Goal: Task Accomplishment & Management: Complete application form

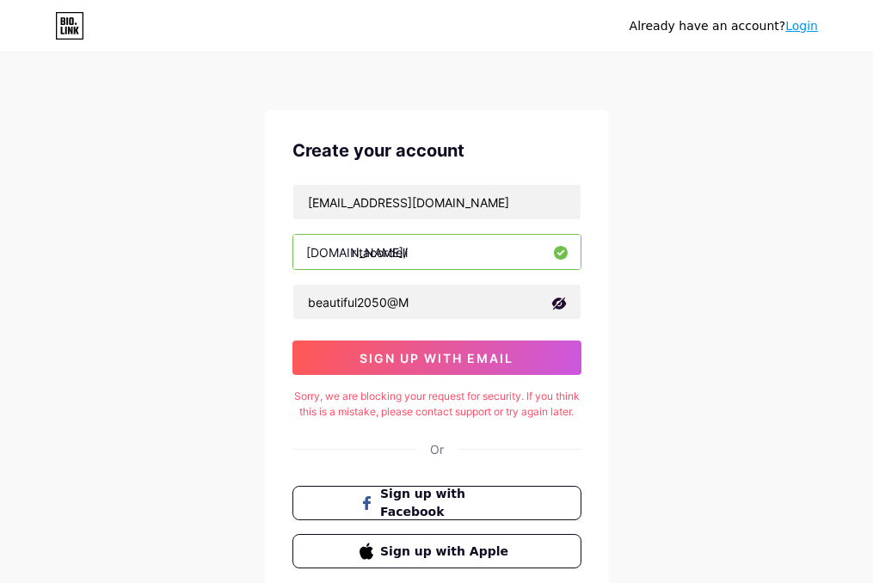
scroll to position [133, 0]
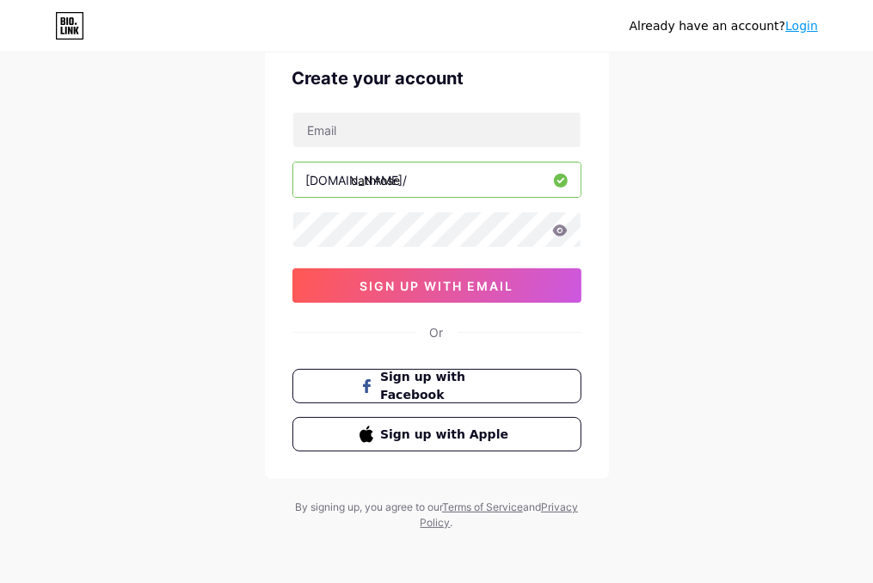
scroll to position [73, 0]
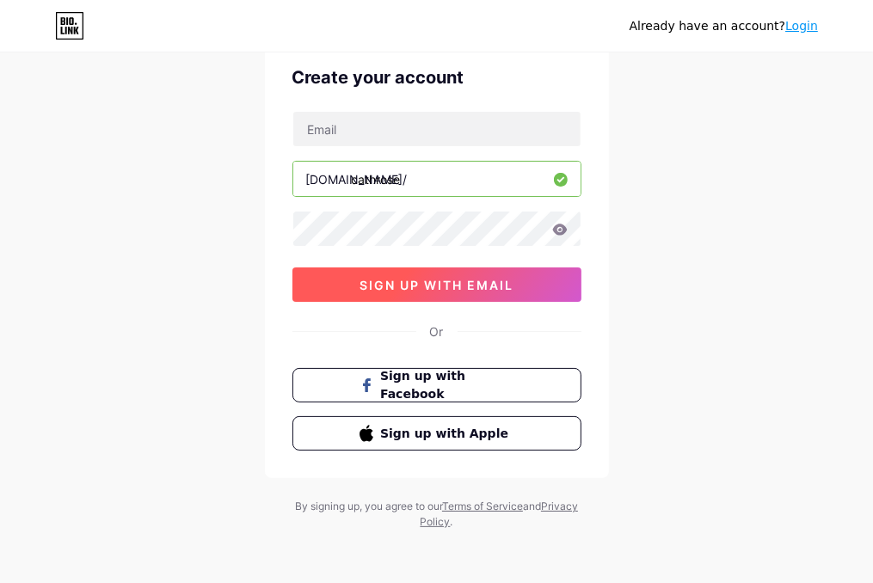
click at [439, 280] on span "sign up with email" at bounding box center [437, 285] width 154 height 15
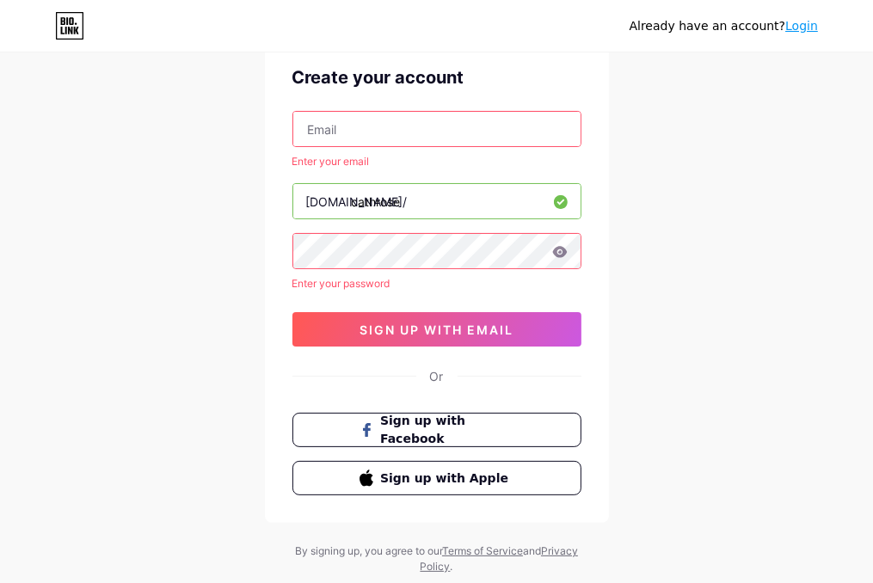
click at [441, 128] on input "text" at bounding box center [436, 129] width 287 height 34
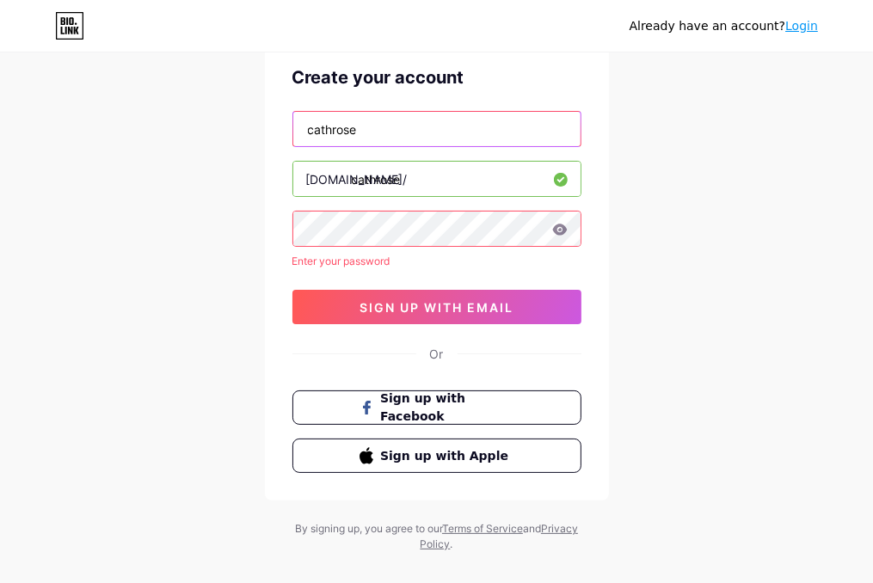
click at [375, 132] on input "cathrose" at bounding box center [436, 129] width 287 height 34
type input "[EMAIL_ADDRESS][DOMAIN_NAME]"
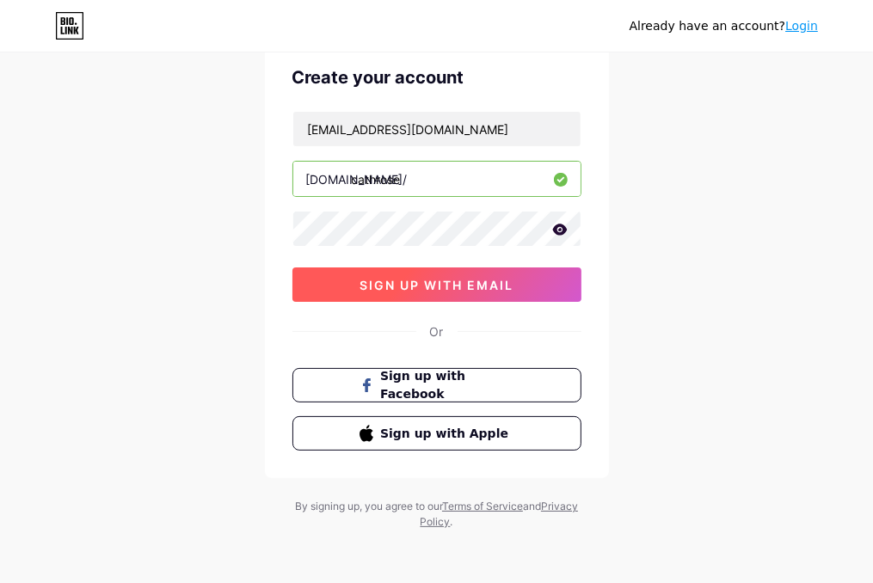
click at [442, 278] on span "sign up with email" at bounding box center [437, 285] width 154 height 15
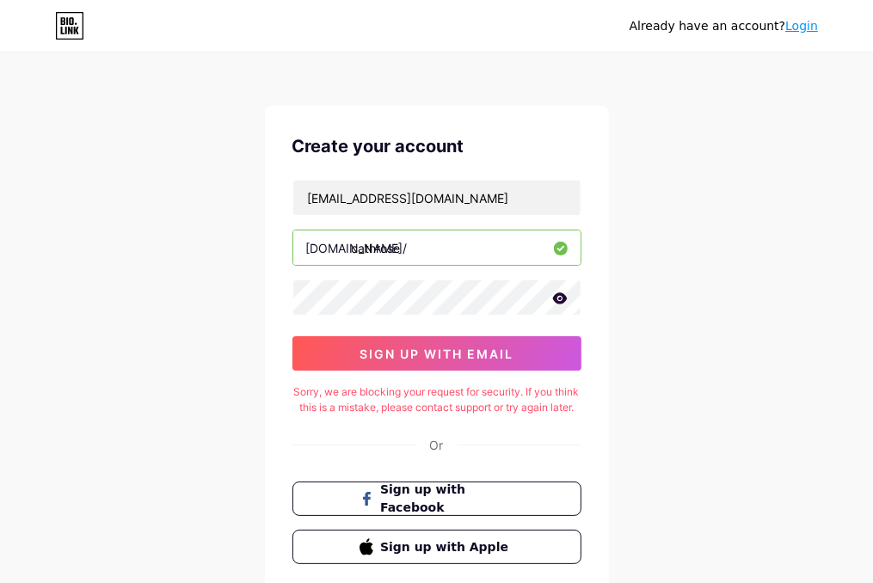
scroll to position [0, 0]
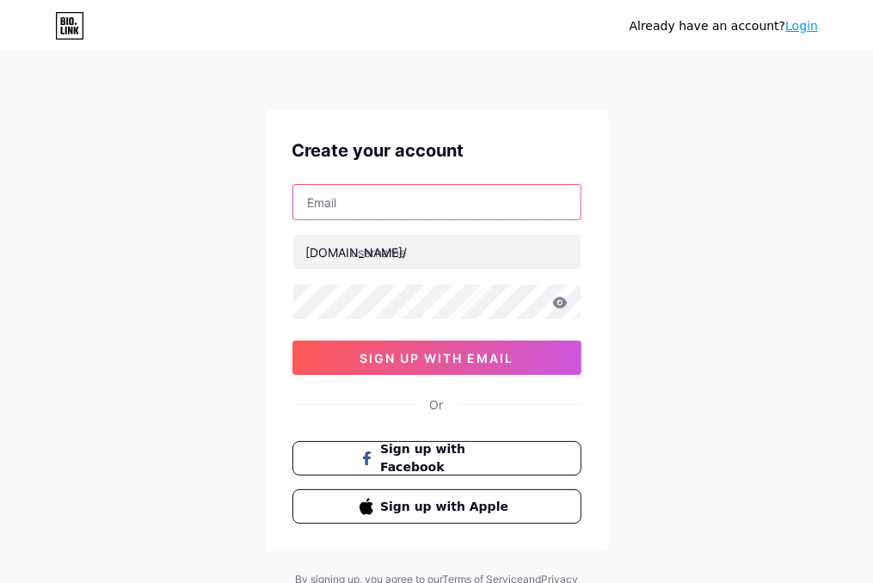
click at [471, 199] on input "text" at bounding box center [436, 202] width 287 height 34
type input "cathrose"
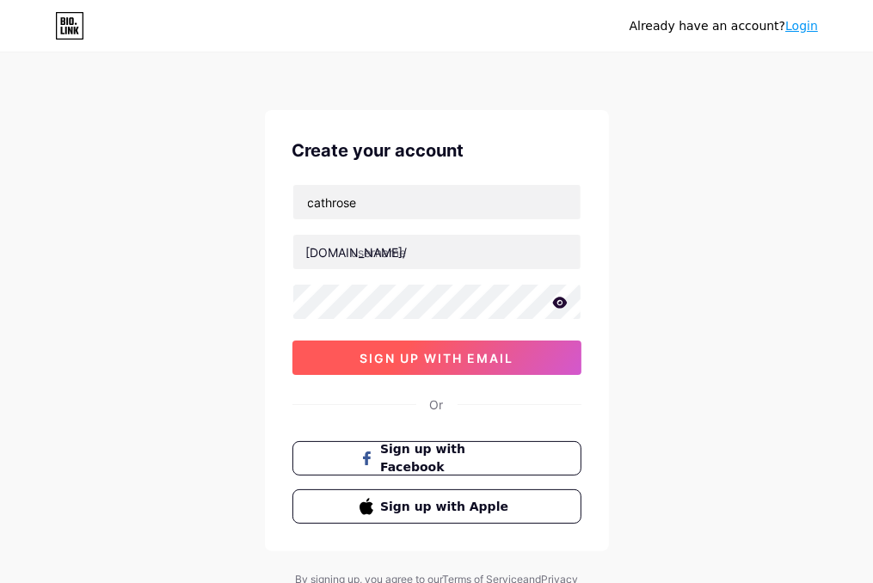
click at [441, 355] on span "sign up with email" at bounding box center [437, 358] width 154 height 15
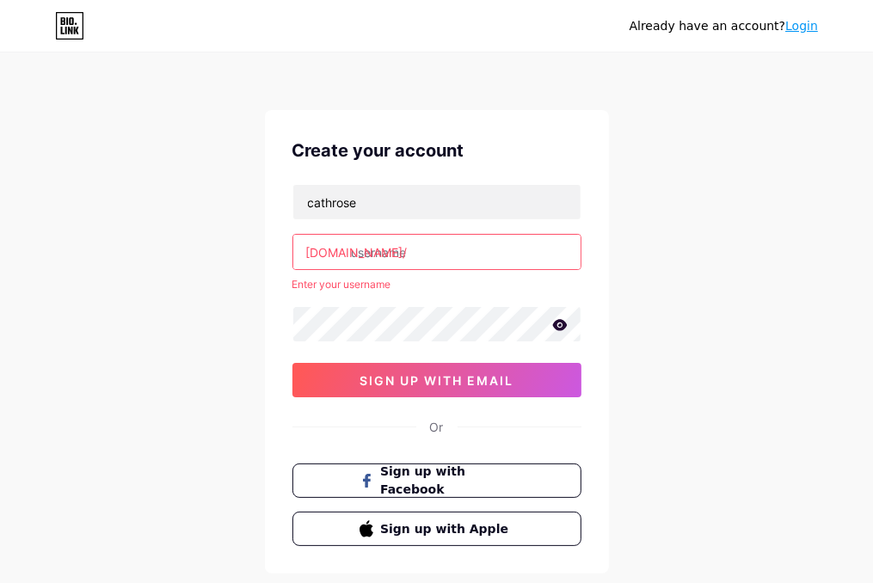
click at [431, 250] on input "text" at bounding box center [436, 252] width 287 height 34
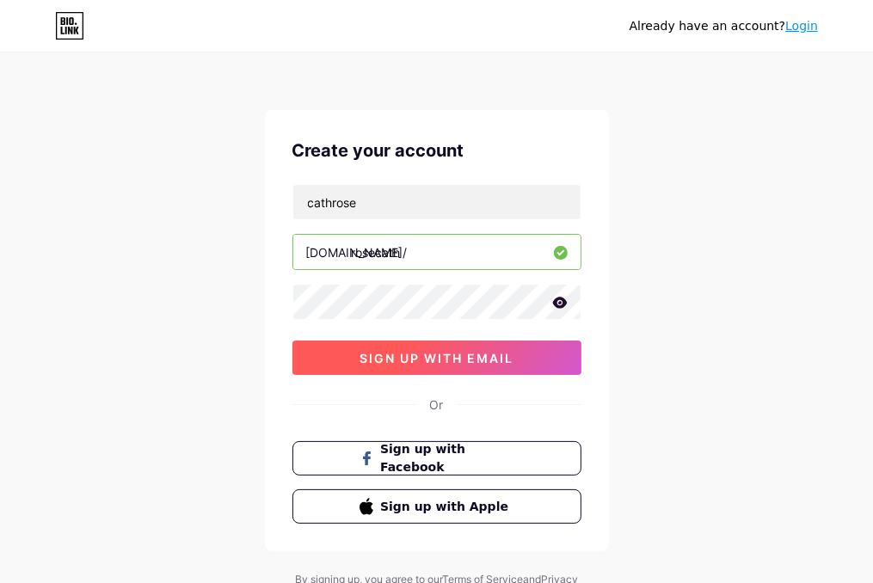
type input "rosecath"
click at [452, 352] on span "sign up with email" at bounding box center [437, 358] width 154 height 15
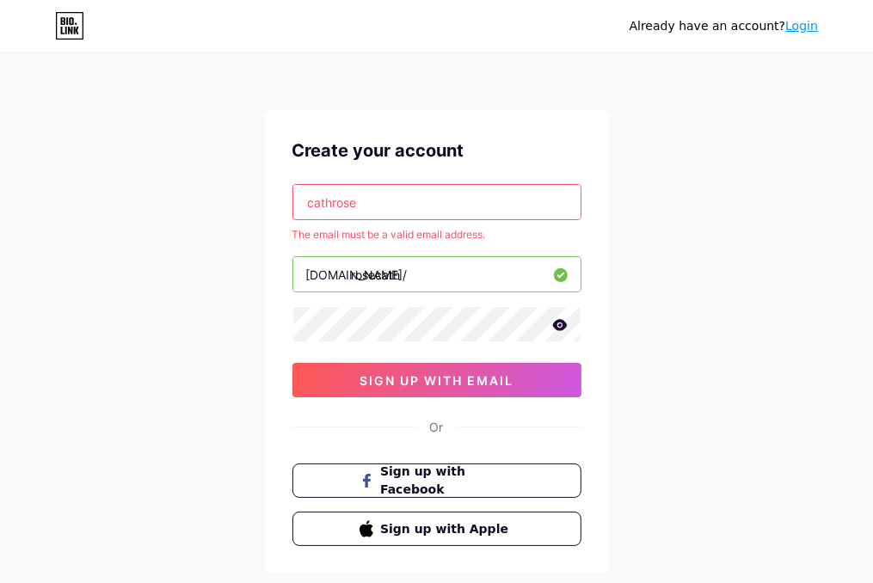
click at [369, 202] on input "cathrose" at bounding box center [436, 202] width 287 height 34
type input "c"
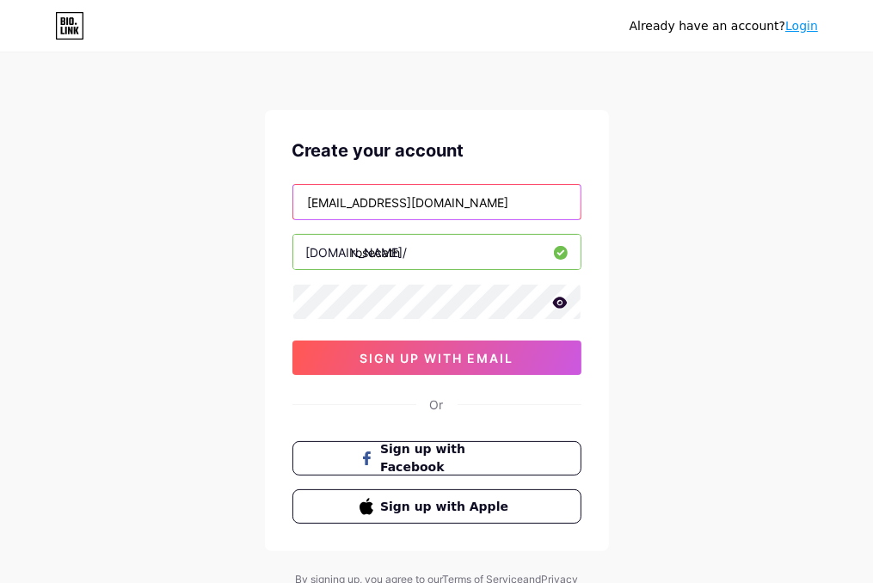
type input "davidsalam727@gmail.com"
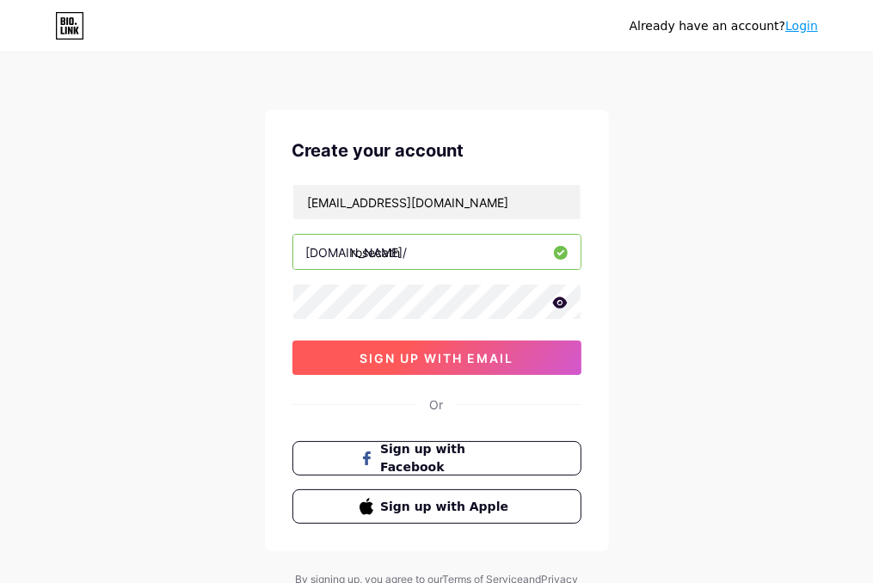
click at [473, 356] on span "sign up with email" at bounding box center [437, 358] width 154 height 15
